Goal: Obtain resource: Download file/media

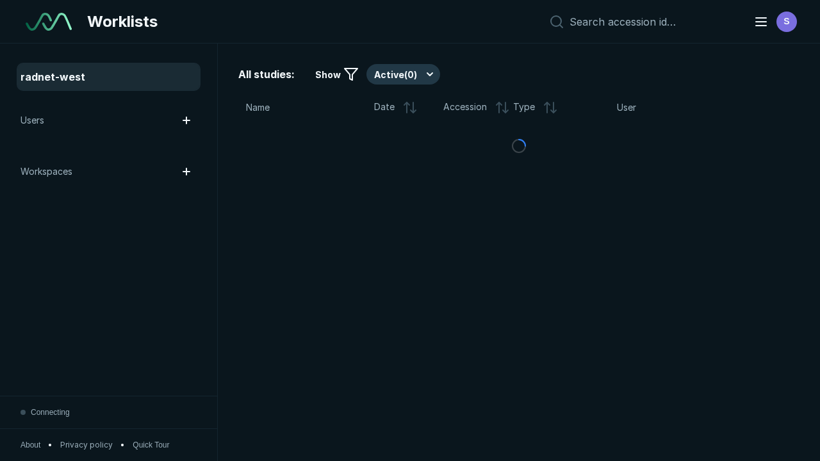
scroll to position [3497, 5334]
